Goal: Task Accomplishment & Management: Manage account settings

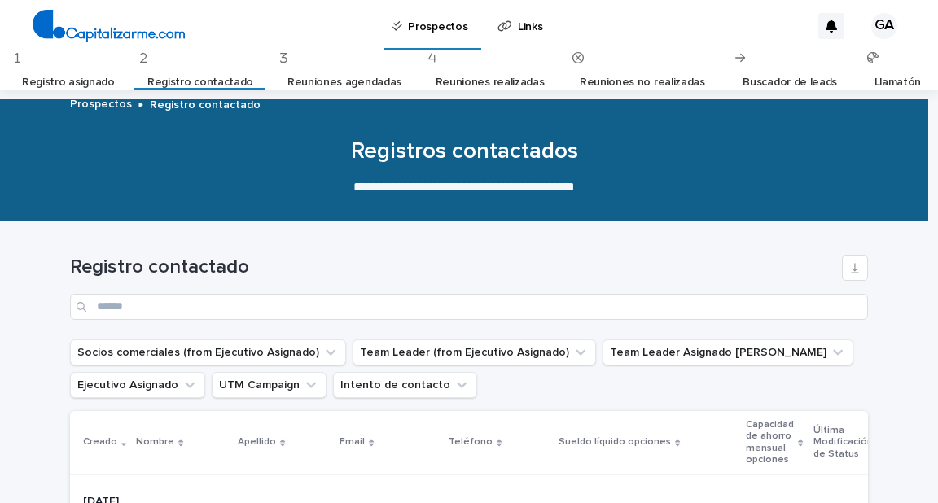
scroll to position [391, 0]
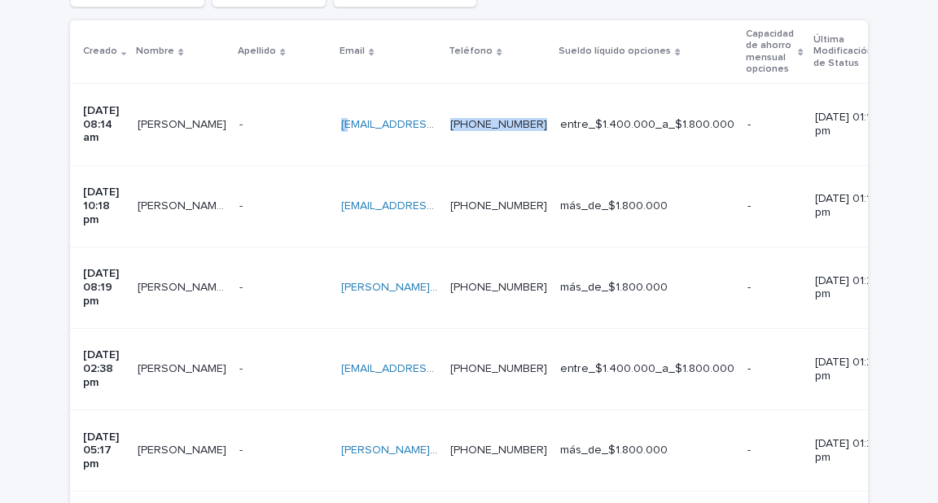
drag, startPoint x: 508, startPoint y: 110, endPoint x: 483, endPoint y: 114, distance: 25.6
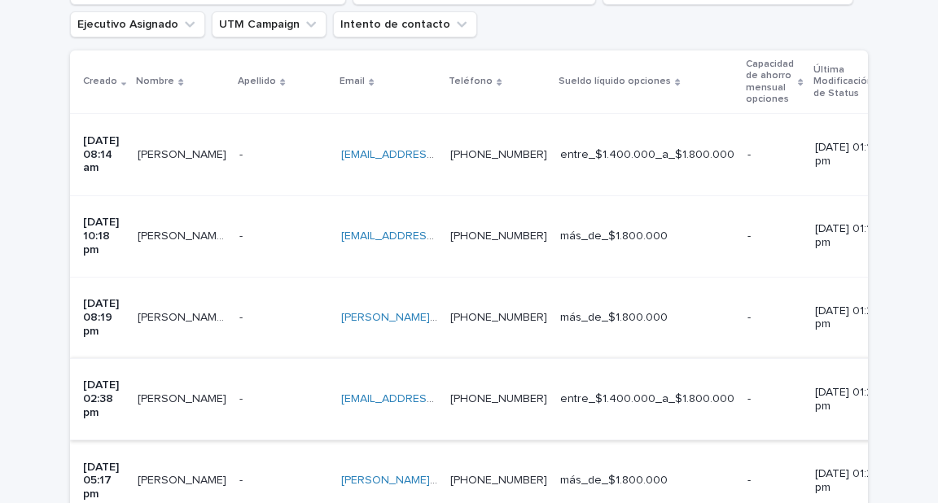
scroll to position [391, 0]
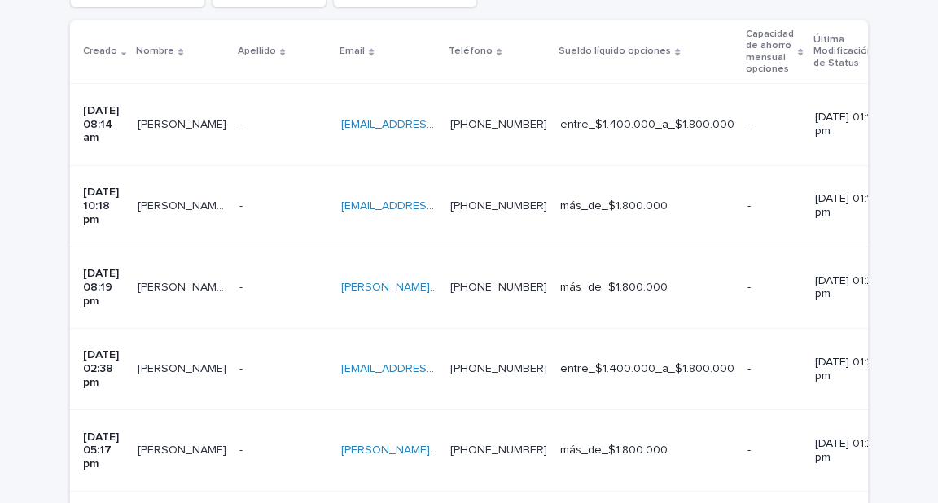
click at [443, 247] on td "[PERSON_NAME][EMAIL_ADDRESS][PERSON_NAME][PERSON_NAME][DOMAIN_NAME] [DOMAIN_NAM…" at bounding box center [389, 287] width 109 height 81
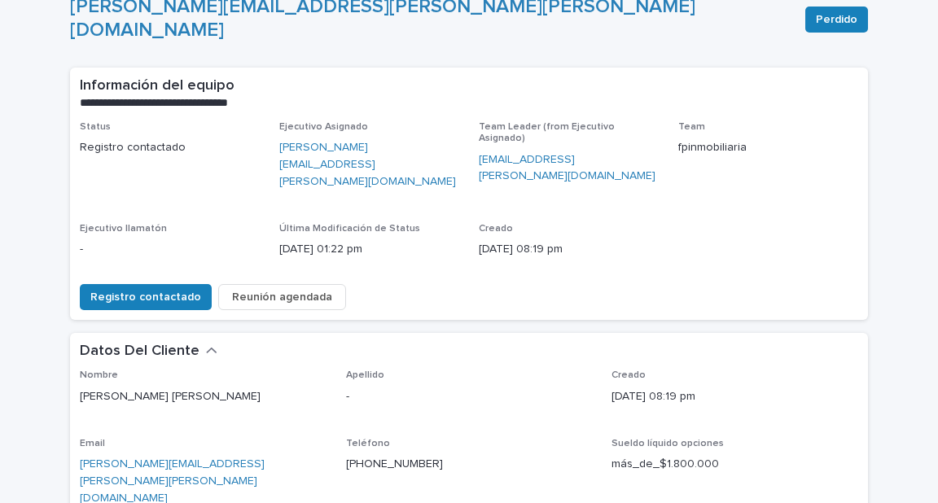
scroll to position [130, 0]
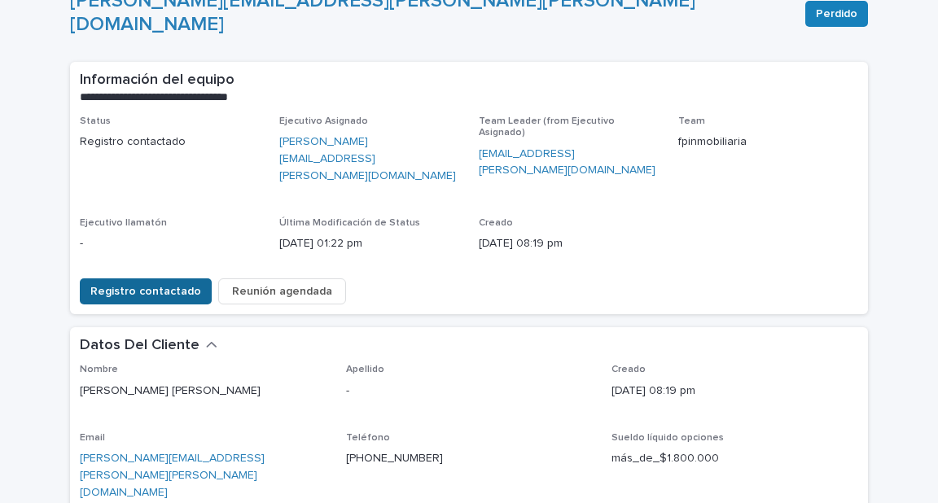
click at [135, 283] on span "Registro contactado" at bounding box center [145, 291] width 111 height 16
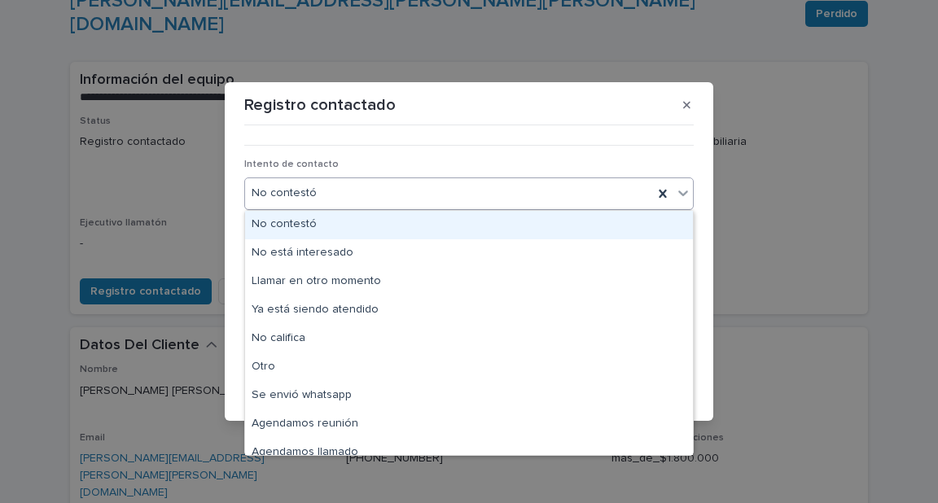
click at [459, 187] on div "No contestó" at bounding box center [449, 193] width 408 height 27
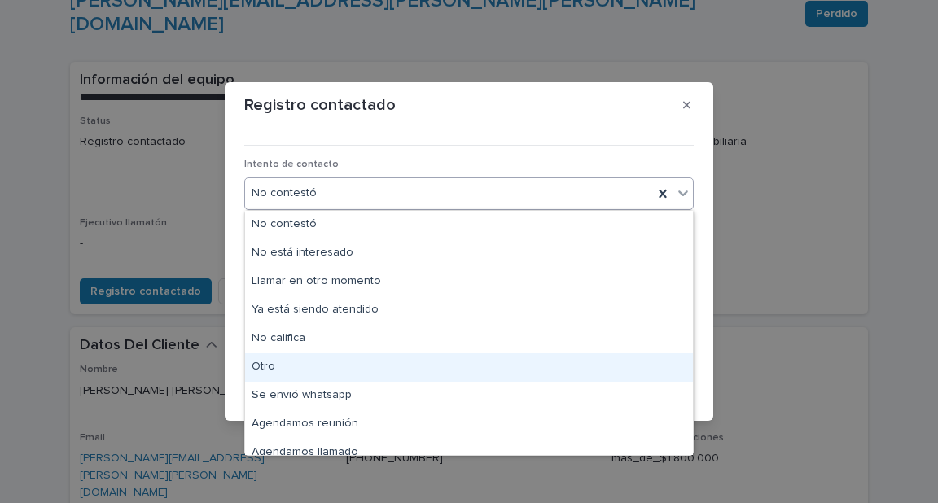
scroll to position [12, 0]
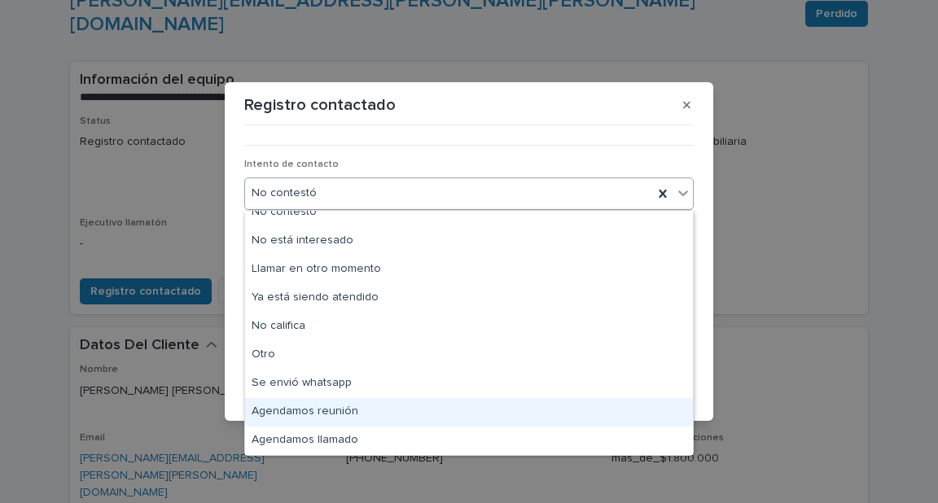
click at [358, 411] on div "Agendamos reunión" at bounding box center [469, 412] width 448 height 29
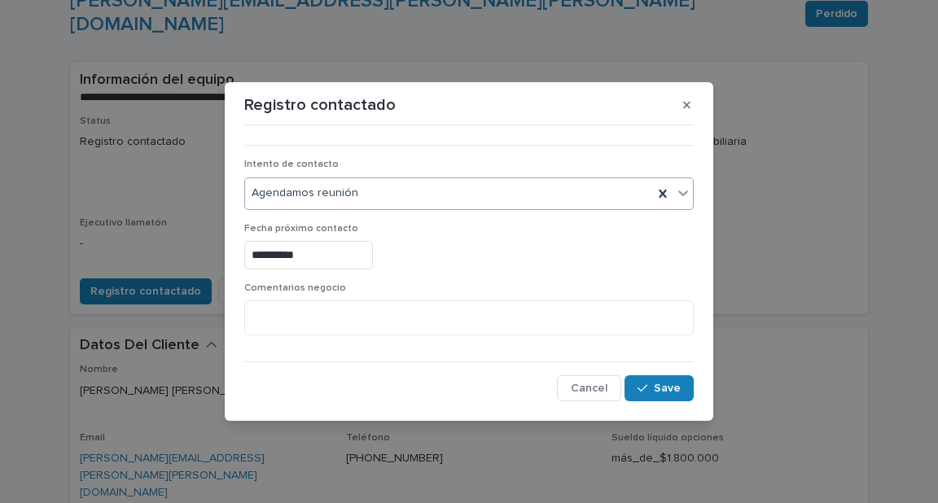
click at [330, 260] on input "**********" at bounding box center [308, 255] width 129 height 29
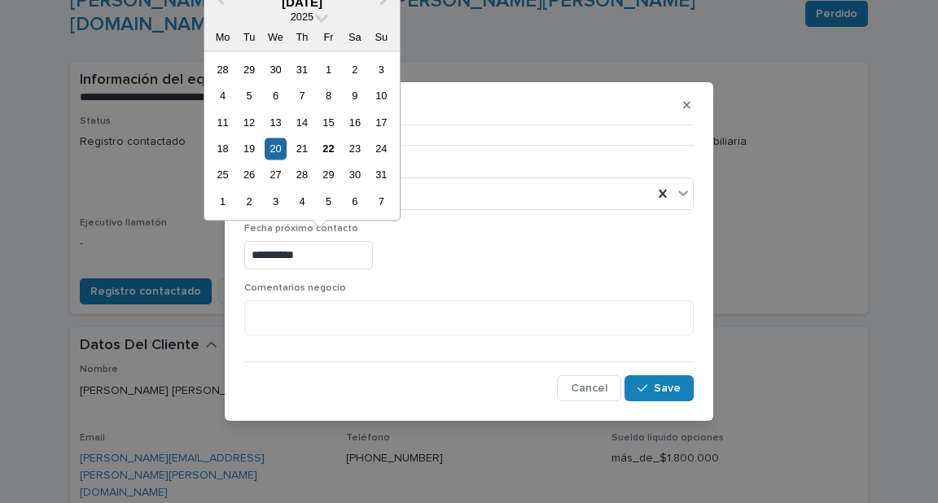
click at [358, 246] on input "**********" at bounding box center [308, 255] width 129 height 29
click at [362, 254] on input "**********" at bounding box center [308, 255] width 129 height 29
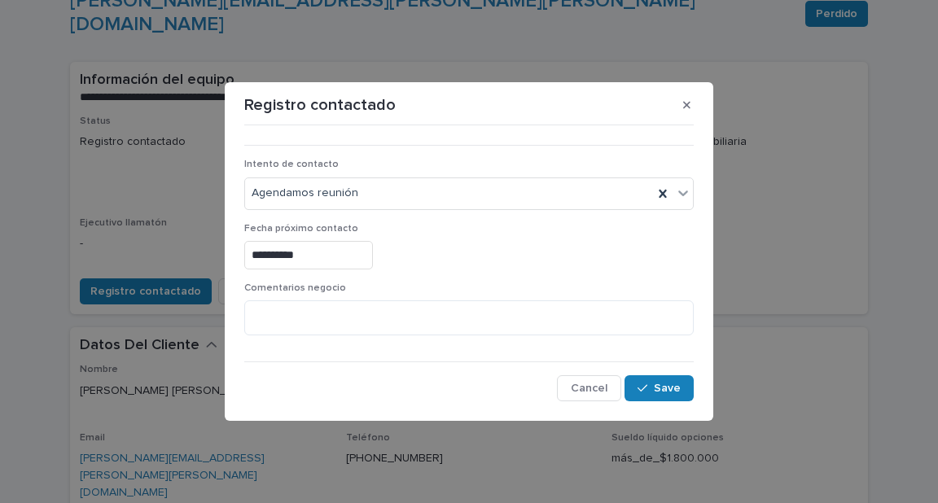
click at [444, 261] on div "**********" at bounding box center [469, 255] width 450 height 29
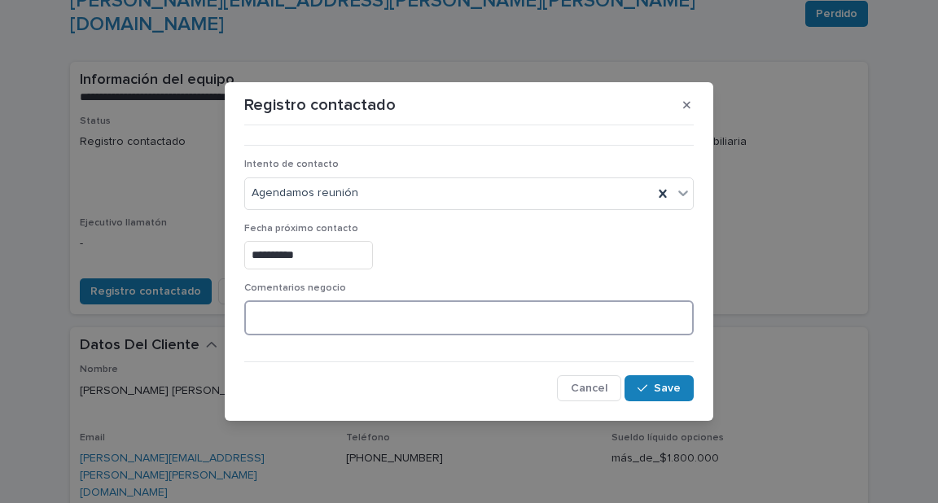
click at [332, 311] on textarea at bounding box center [469, 318] width 450 height 35
drag, startPoint x: 310, startPoint y: 318, endPoint x: 195, endPoint y: 328, distance: 114.5
click at [195, 328] on div "**********" at bounding box center [469, 251] width 938 height 503
type textarea "*****"
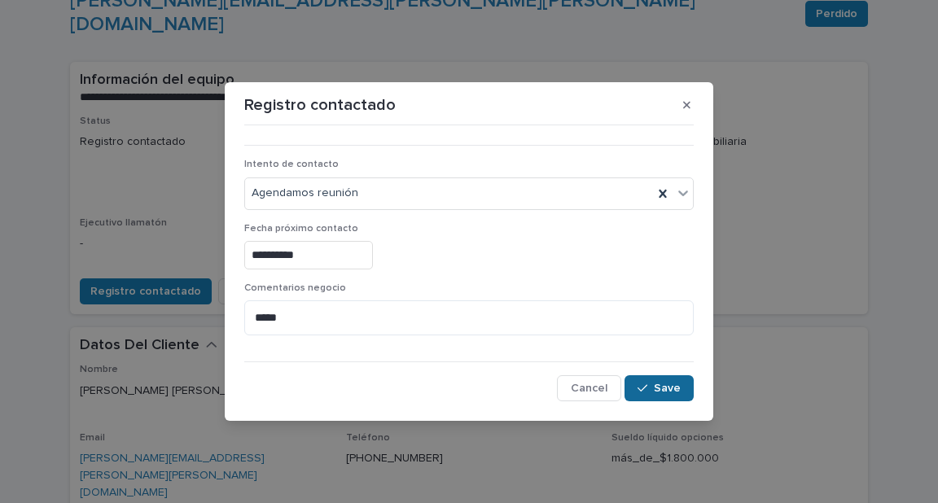
click at [668, 391] on span "Save" at bounding box center [667, 388] width 27 height 11
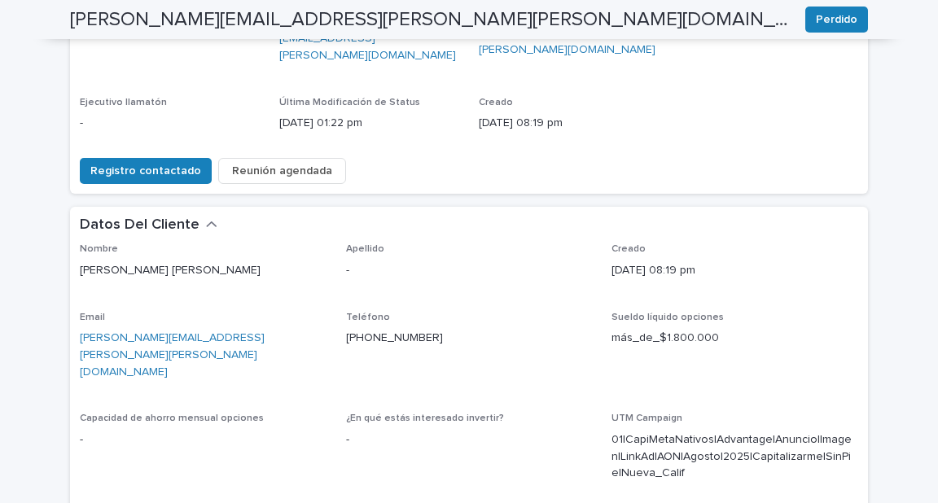
scroll to position [184, 0]
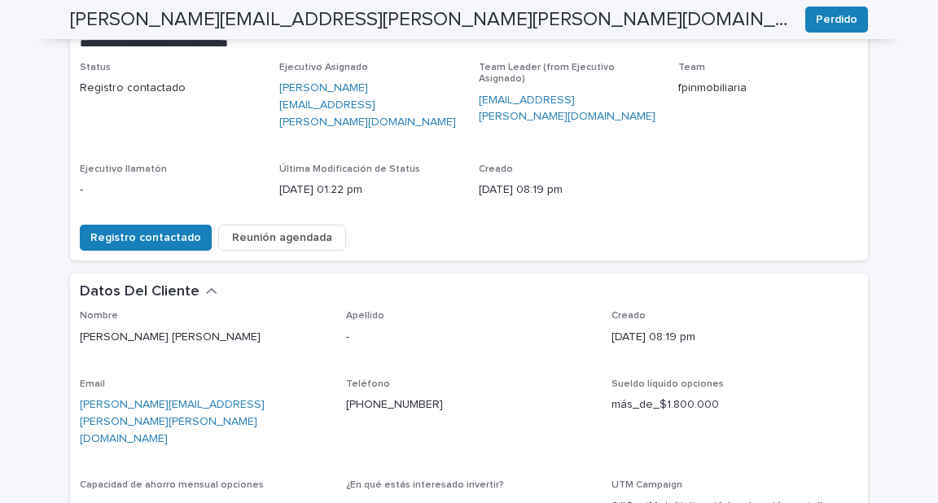
click at [270, 230] on span "Reunión agendada" at bounding box center [282, 238] width 100 height 16
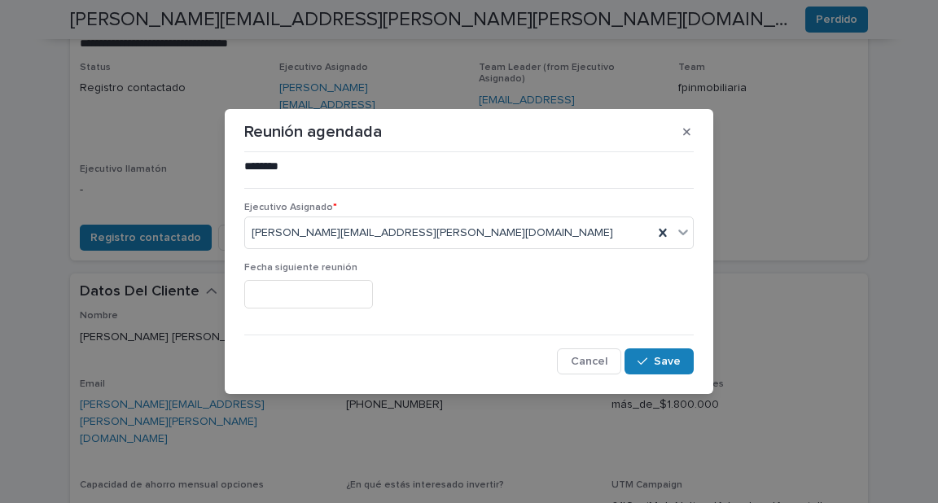
click at [353, 292] on input "text" at bounding box center [308, 294] width 129 height 29
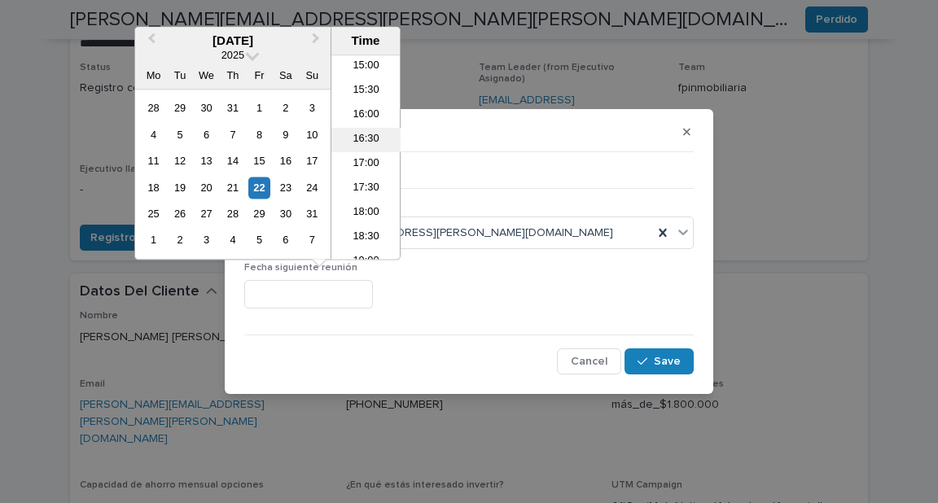
scroll to position [749, 0]
click at [366, 214] on li "18:30" at bounding box center [366, 223] width 69 height 24
type input "**********"
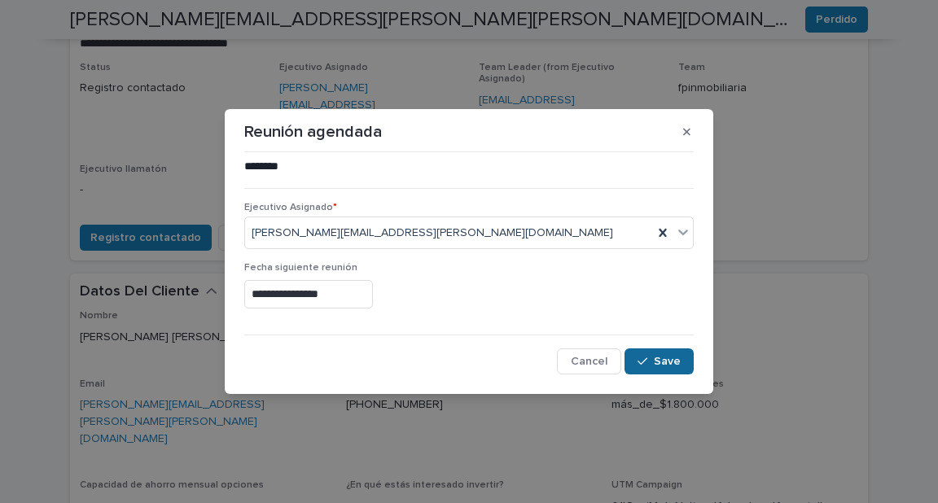
click at [639, 356] on icon "button" at bounding box center [643, 361] width 10 height 11
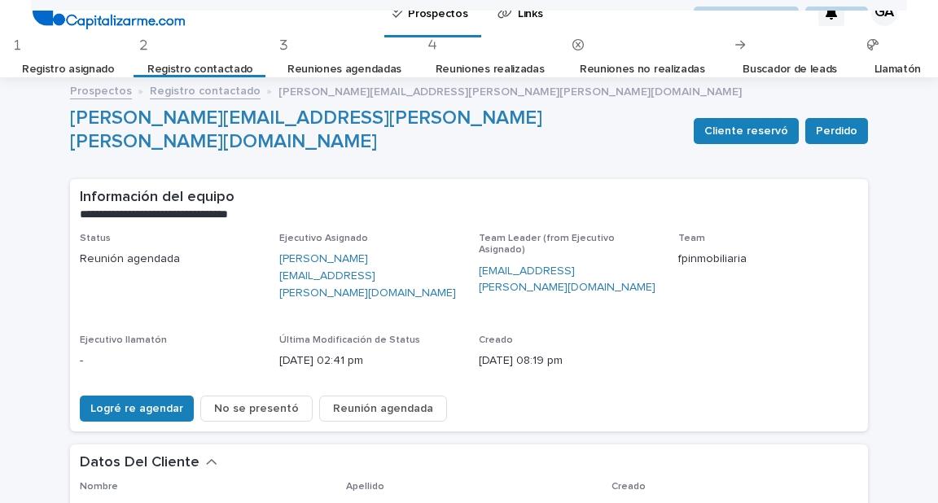
scroll to position [0, 0]
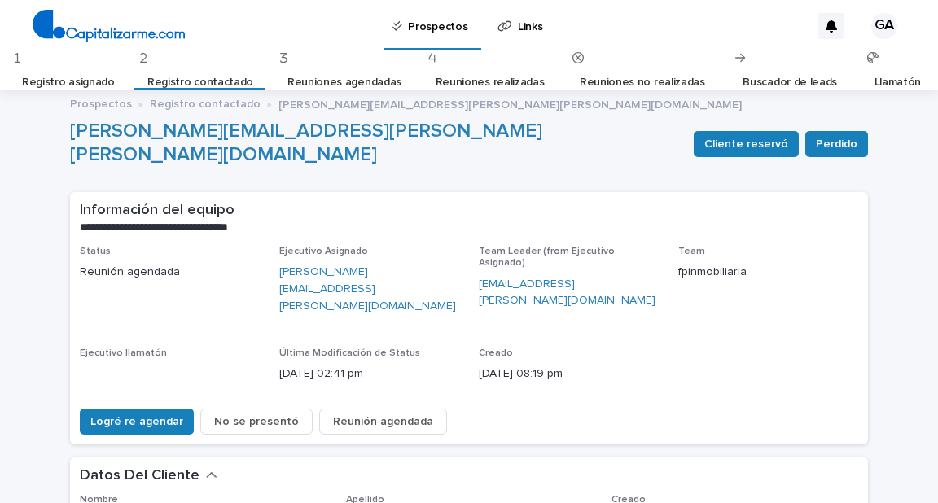
click at [339, 72] on link "Reuniones agendadas" at bounding box center [345, 83] width 114 height 38
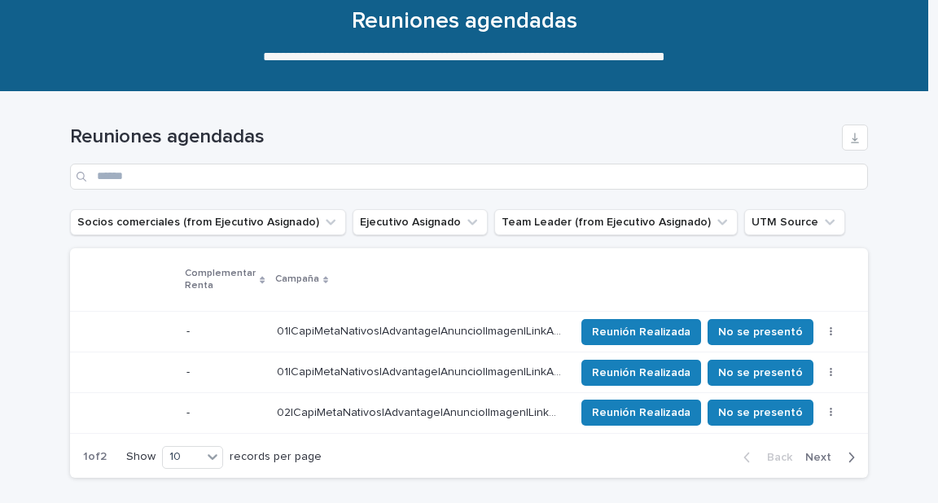
scroll to position [0, 1047]
click at [759, 373] on span "No se presentó" at bounding box center [760, 373] width 85 height 16
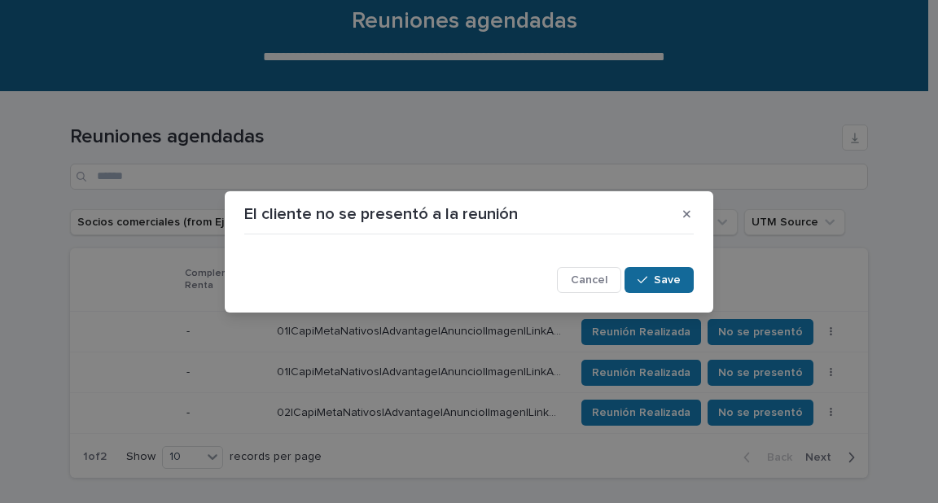
click at [672, 279] on span "Save" at bounding box center [667, 279] width 27 height 11
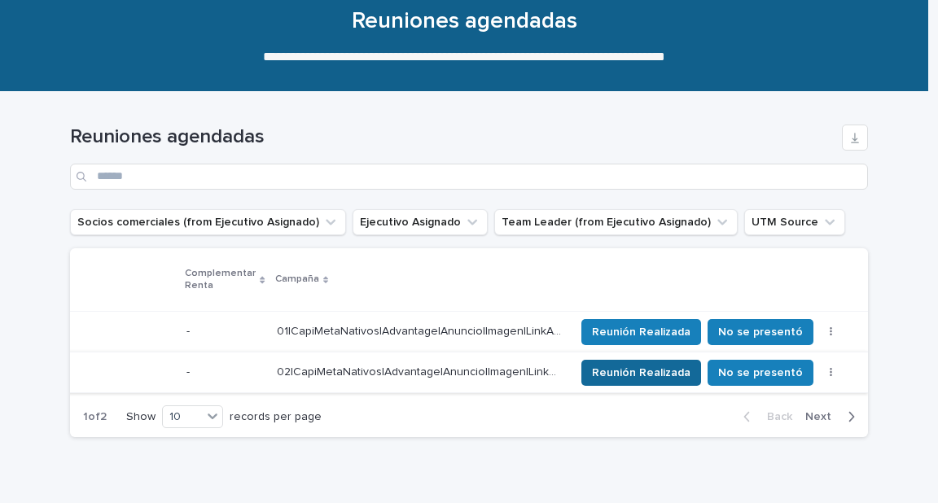
click at [691, 369] on span "Reunión Realizada" at bounding box center [641, 373] width 99 height 16
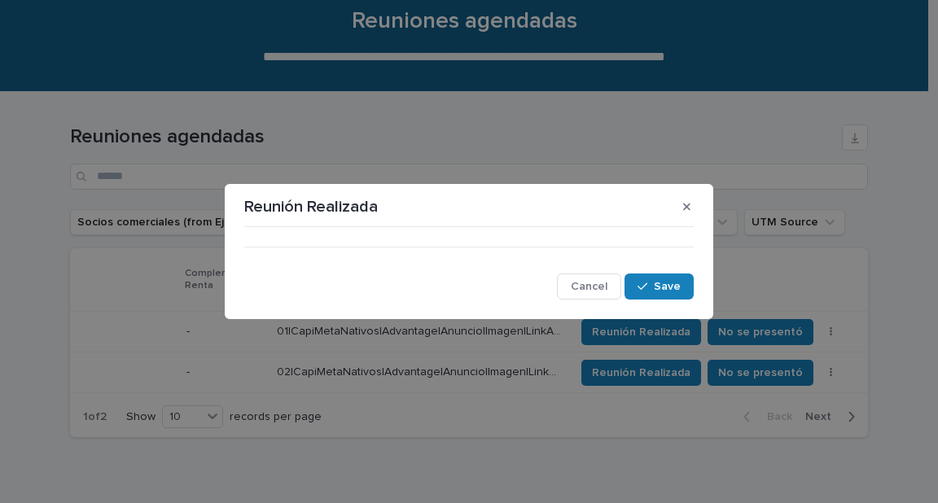
click at [531, 231] on div "••• Cancel Save" at bounding box center [469, 267] width 458 height 74
click at [481, 243] on div "•••" at bounding box center [469, 241] width 450 height 14
click at [679, 288] on span "Save" at bounding box center [667, 286] width 27 height 11
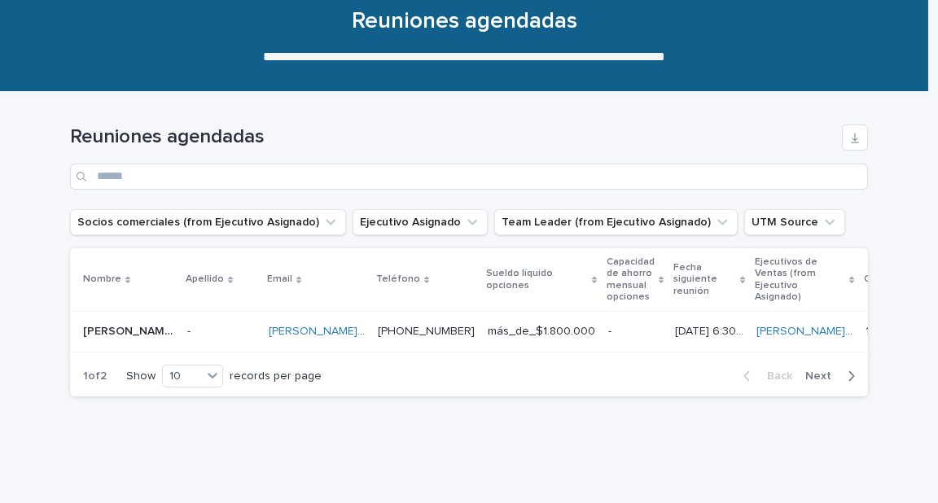
scroll to position [0, 0]
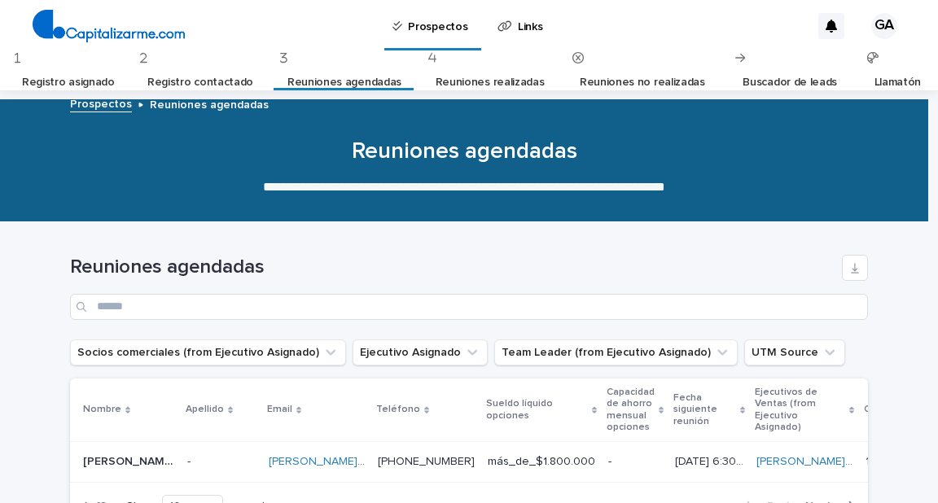
click at [234, 72] on link "Registro contactado" at bounding box center [200, 83] width 106 height 38
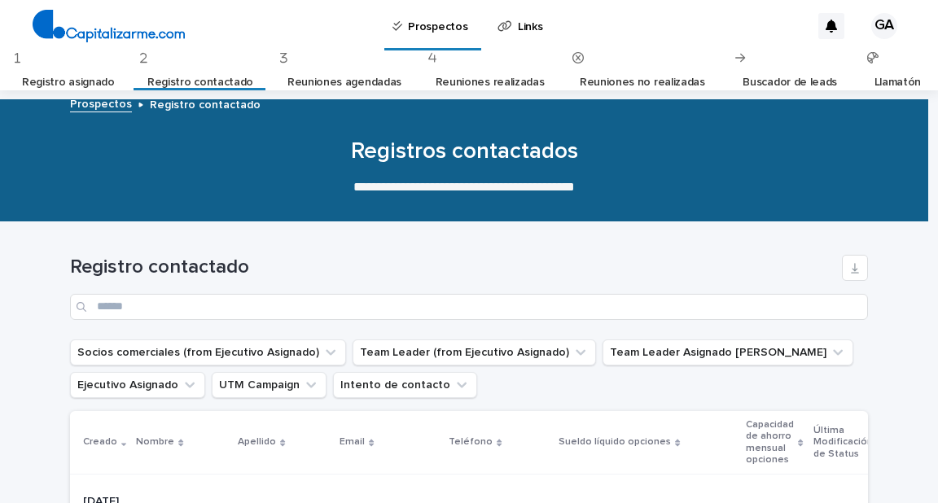
click at [177, 73] on link "Registro contactado" at bounding box center [200, 83] width 106 height 38
click at [212, 69] on link "Registro contactado" at bounding box center [200, 83] width 106 height 38
